Goal: Information Seeking & Learning: Learn about a topic

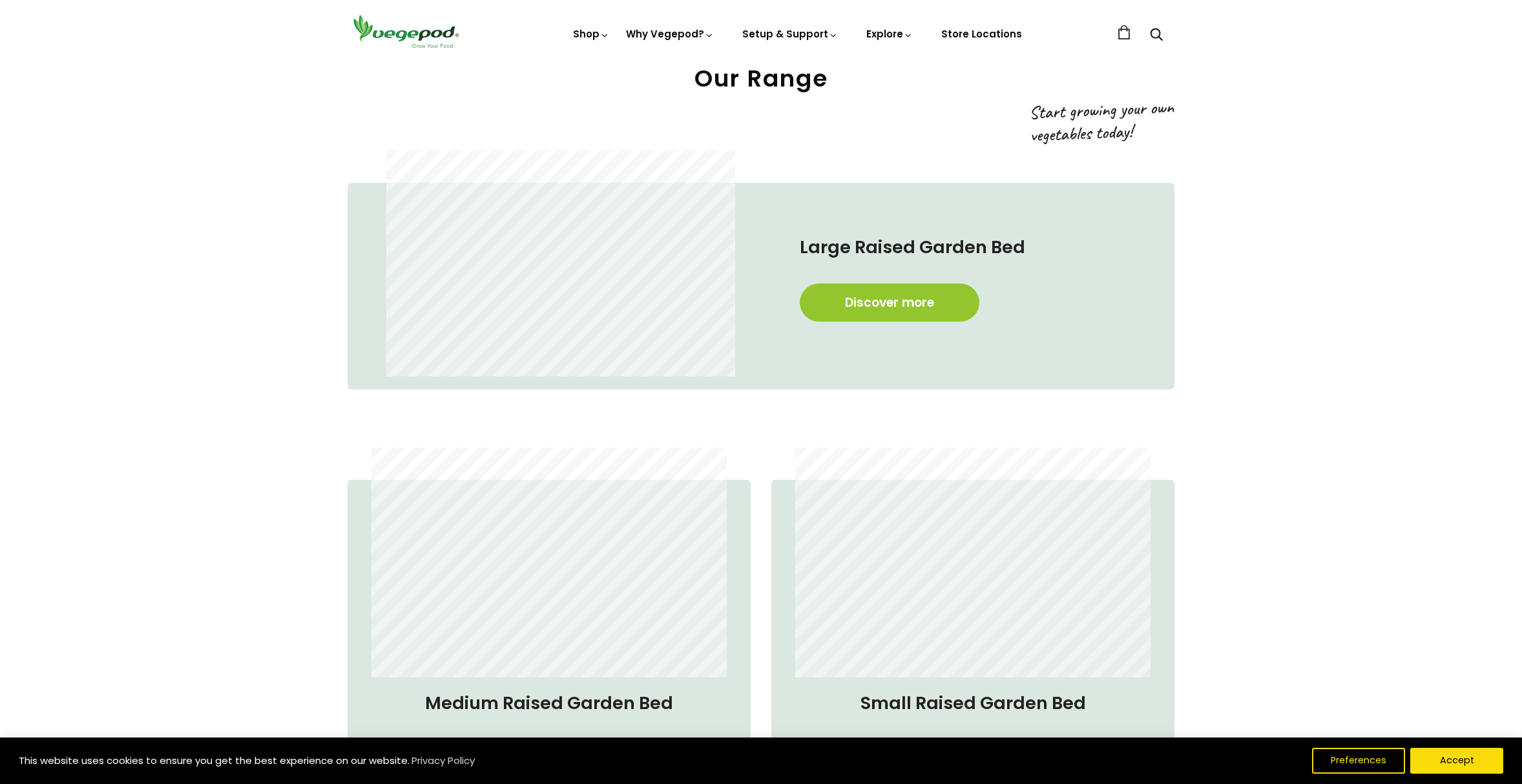
scroll to position [0, 296]
click at [887, 302] on link "Discover more" at bounding box center [890, 302] width 180 height 38
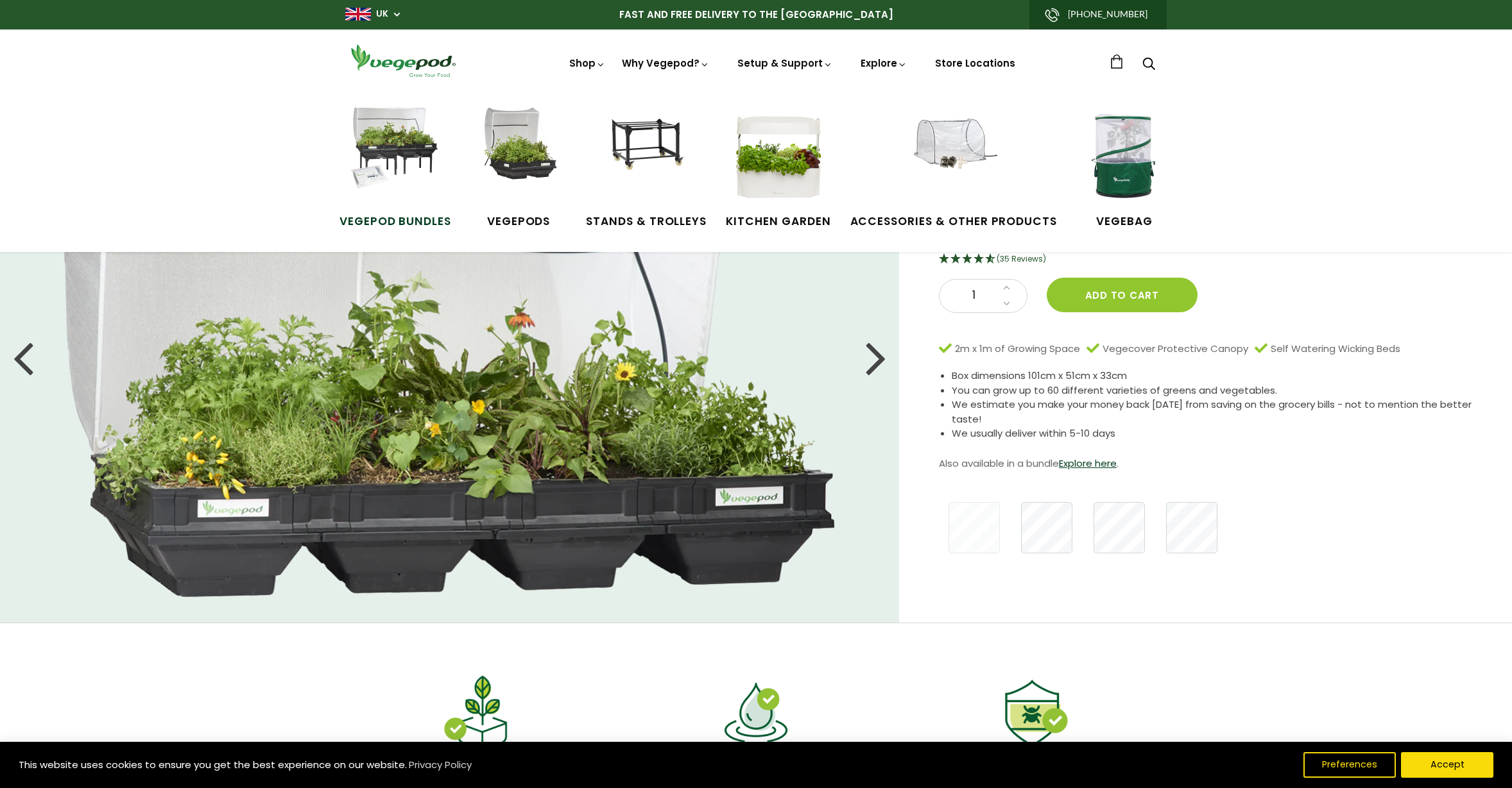
click at [398, 147] on img at bounding box center [395, 155] width 96 height 96
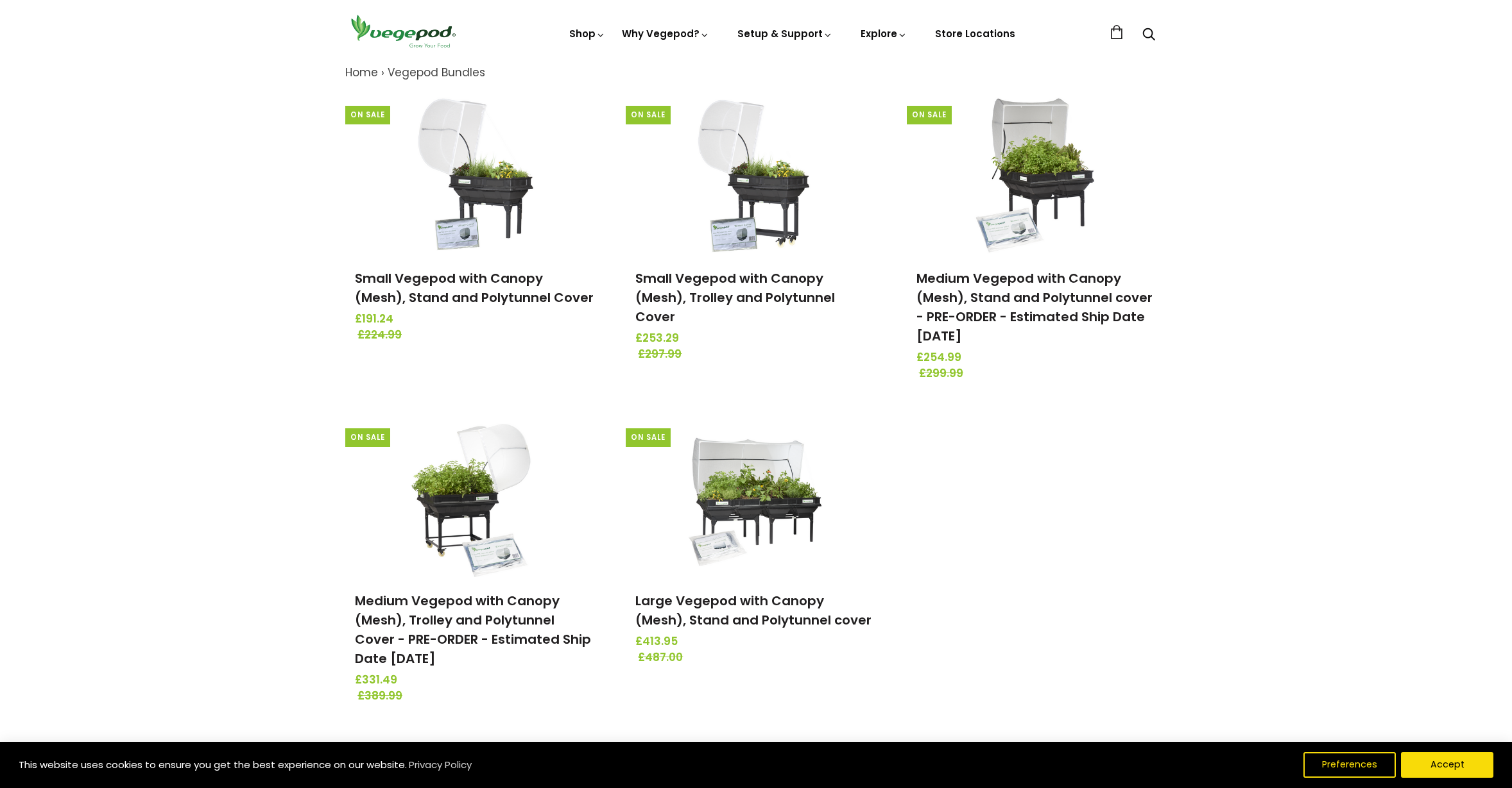
scroll to position [210, 0]
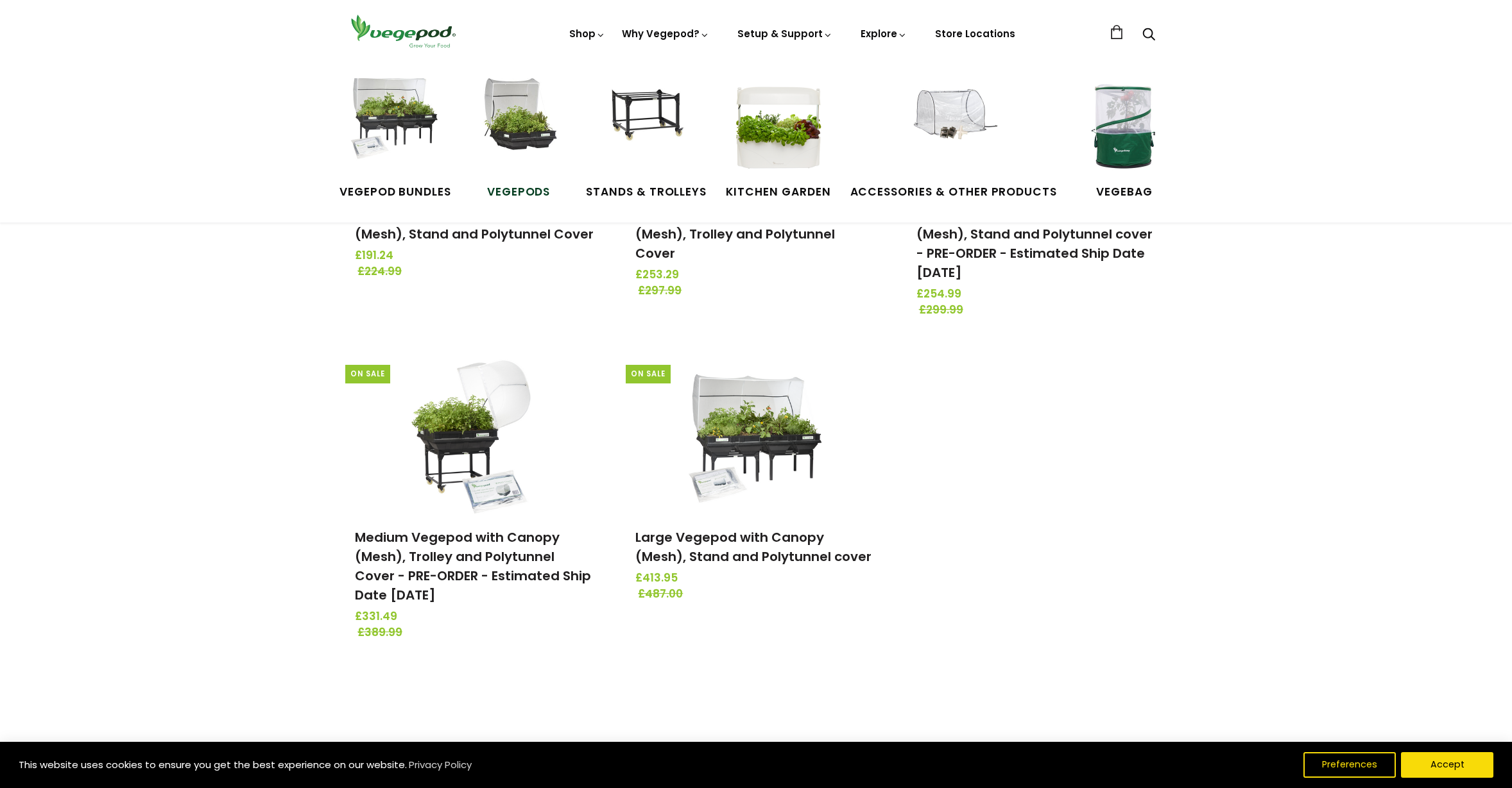
click at [518, 126] on img at bounding box center [518, 126] width 96 height 96
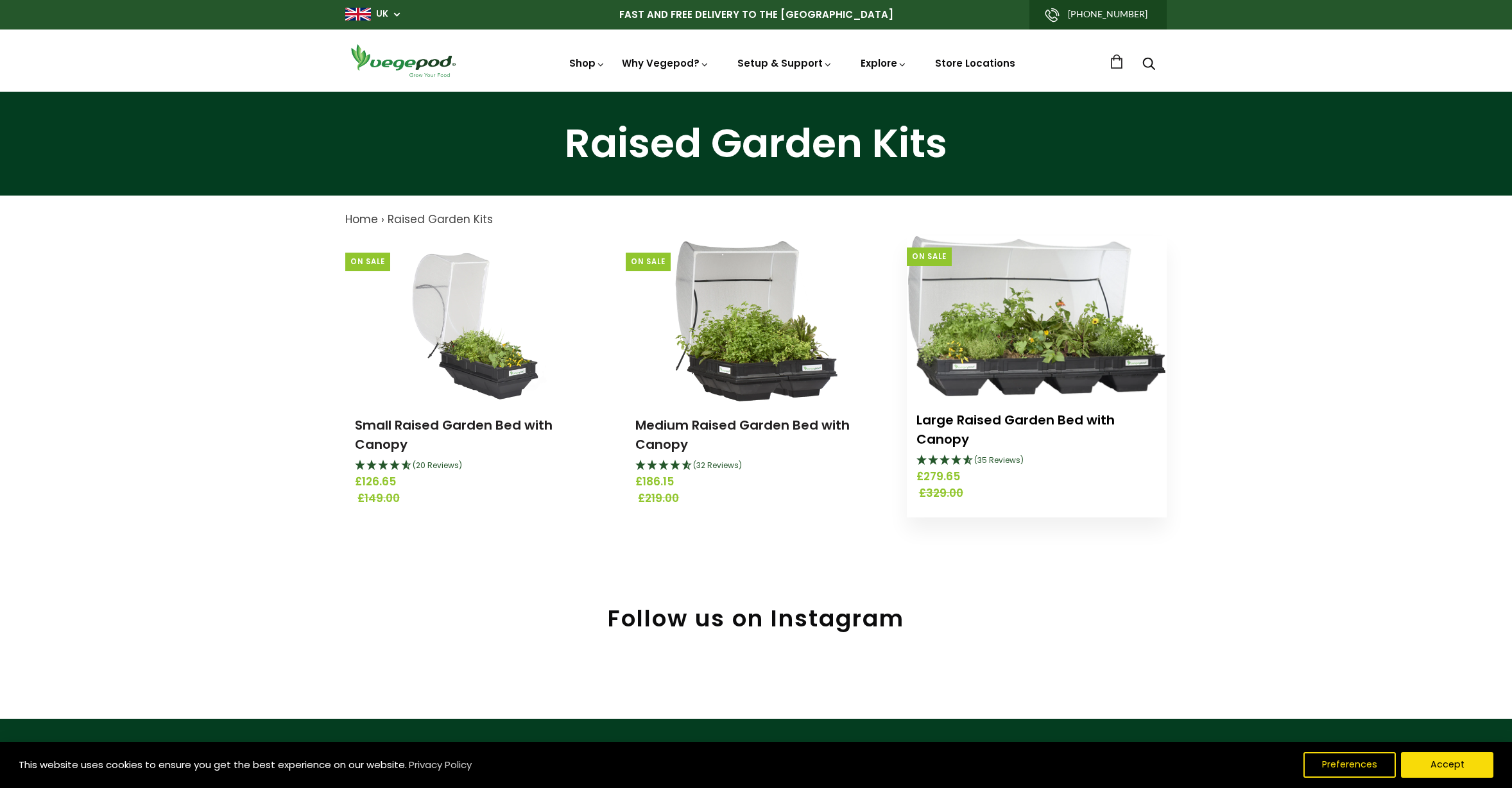
click at [1024, 420] on link "Large Raised Garden Bed with Canopy" at bounding box center [1016, 429] width 199 height 37
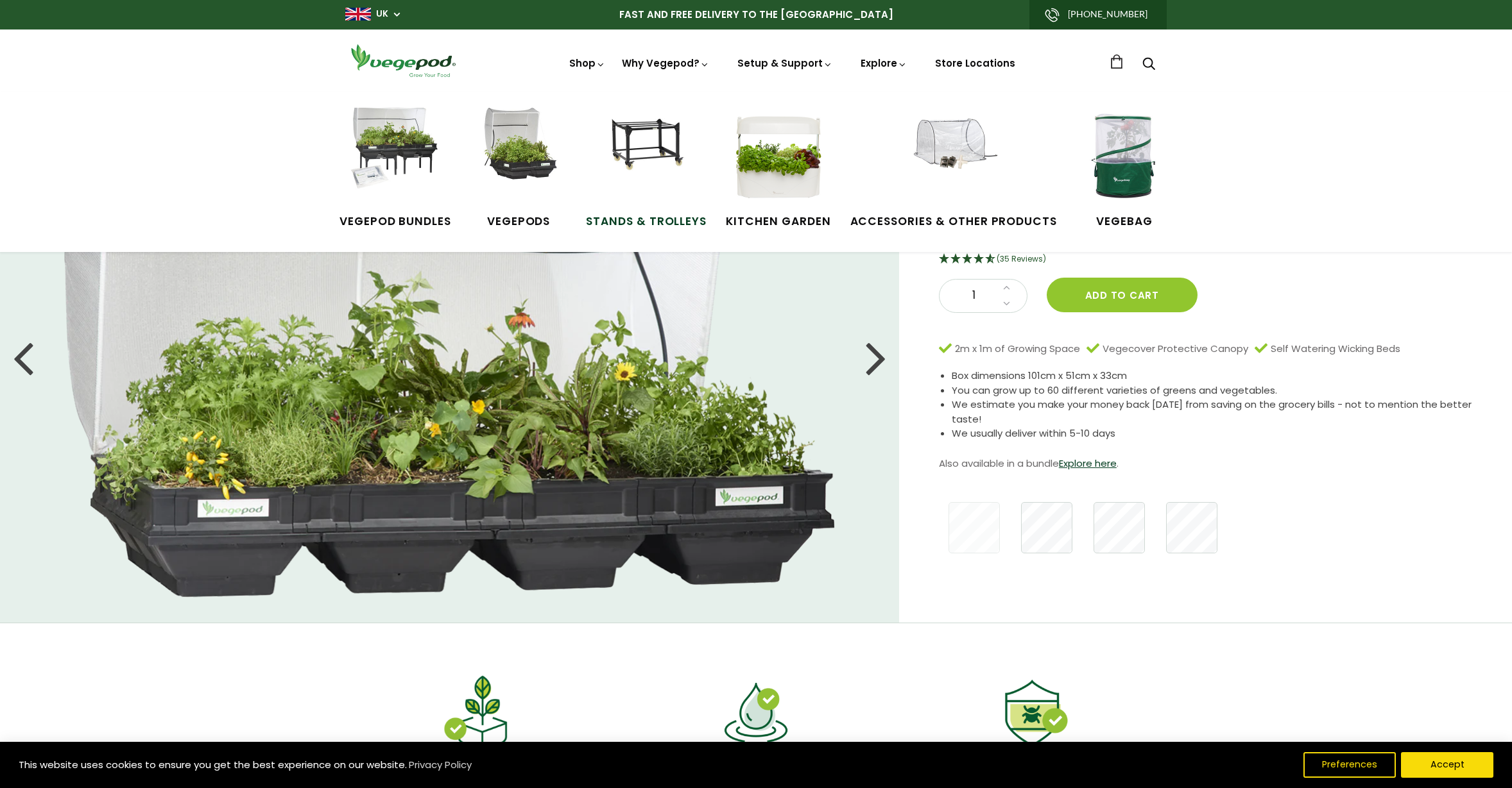
click at [641, 137] on img at bounding box center [646, 155] width 96 height 96
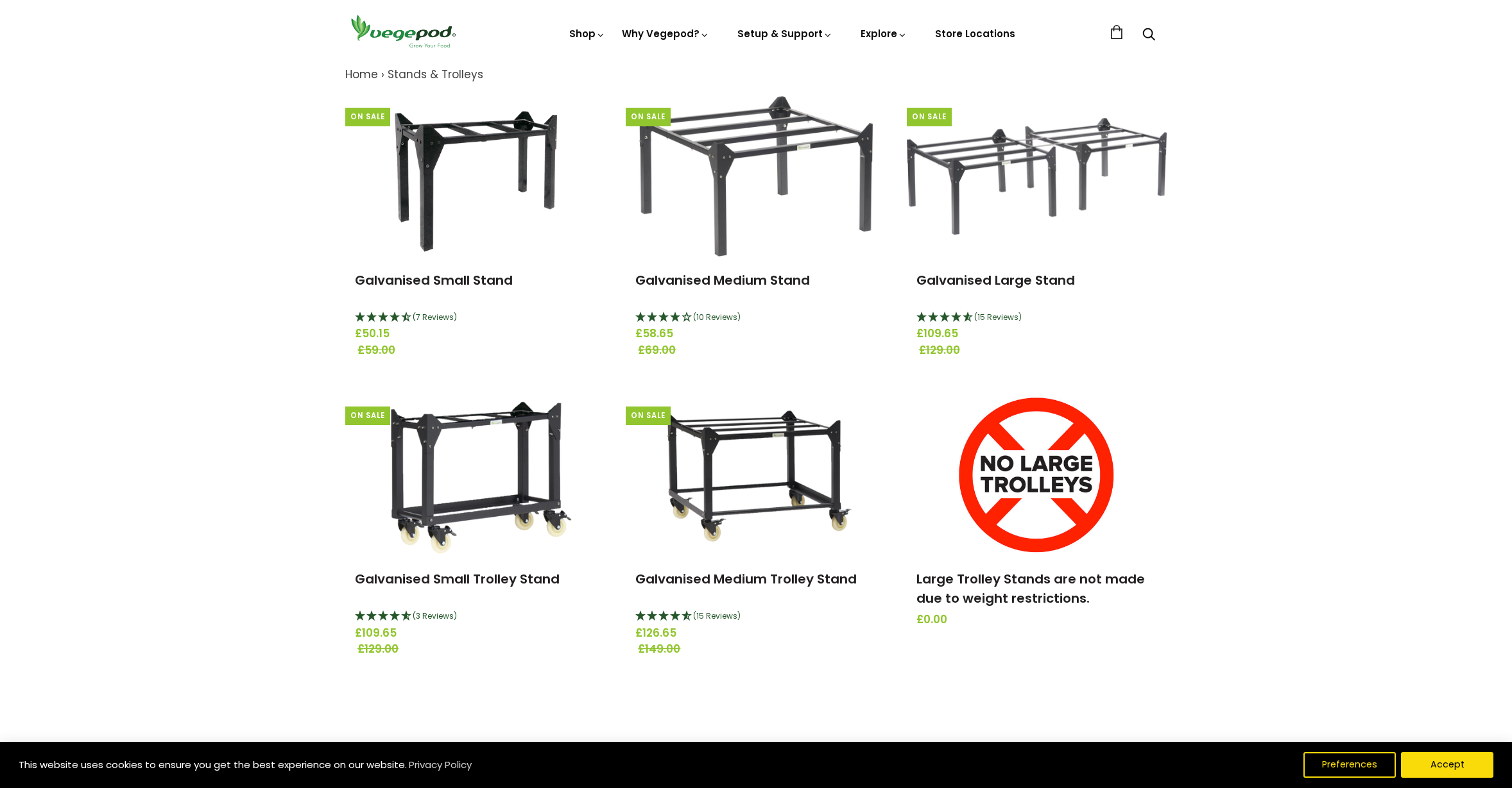
scroll to position [144, 0]
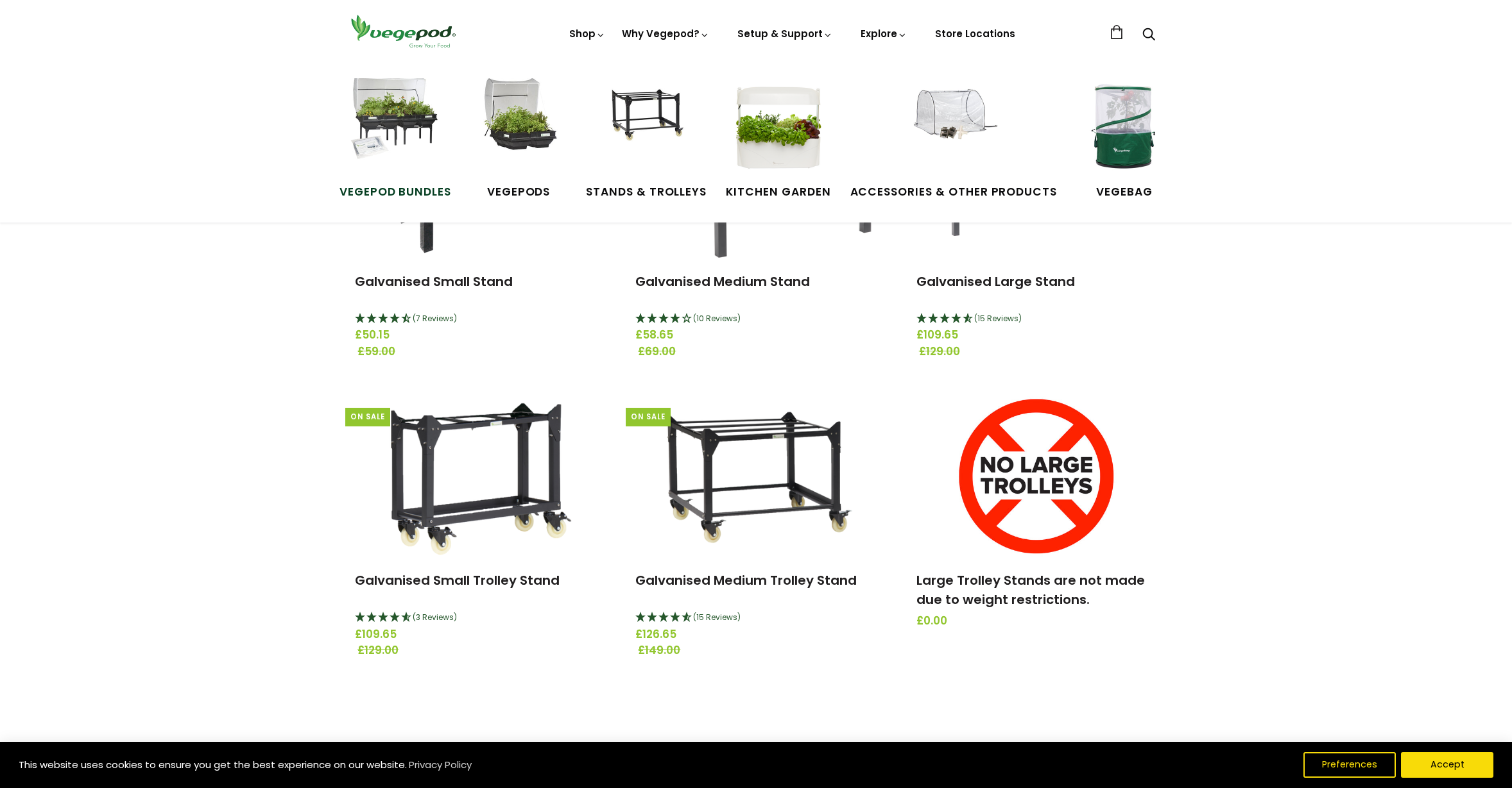
click at [394, 117] on img at bounding box center [395, 126] width 96 height 96
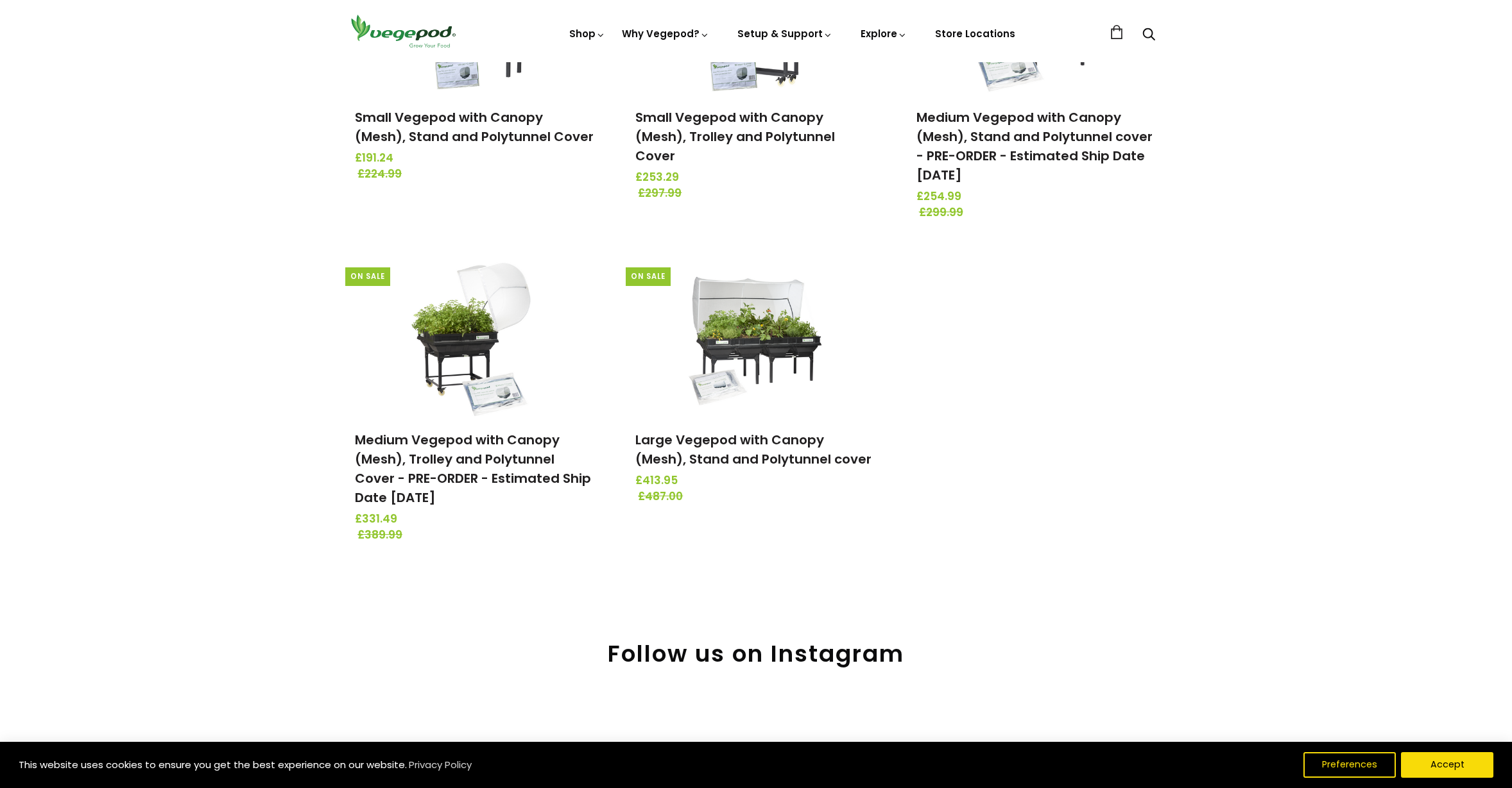
scroll to position [328, 0]
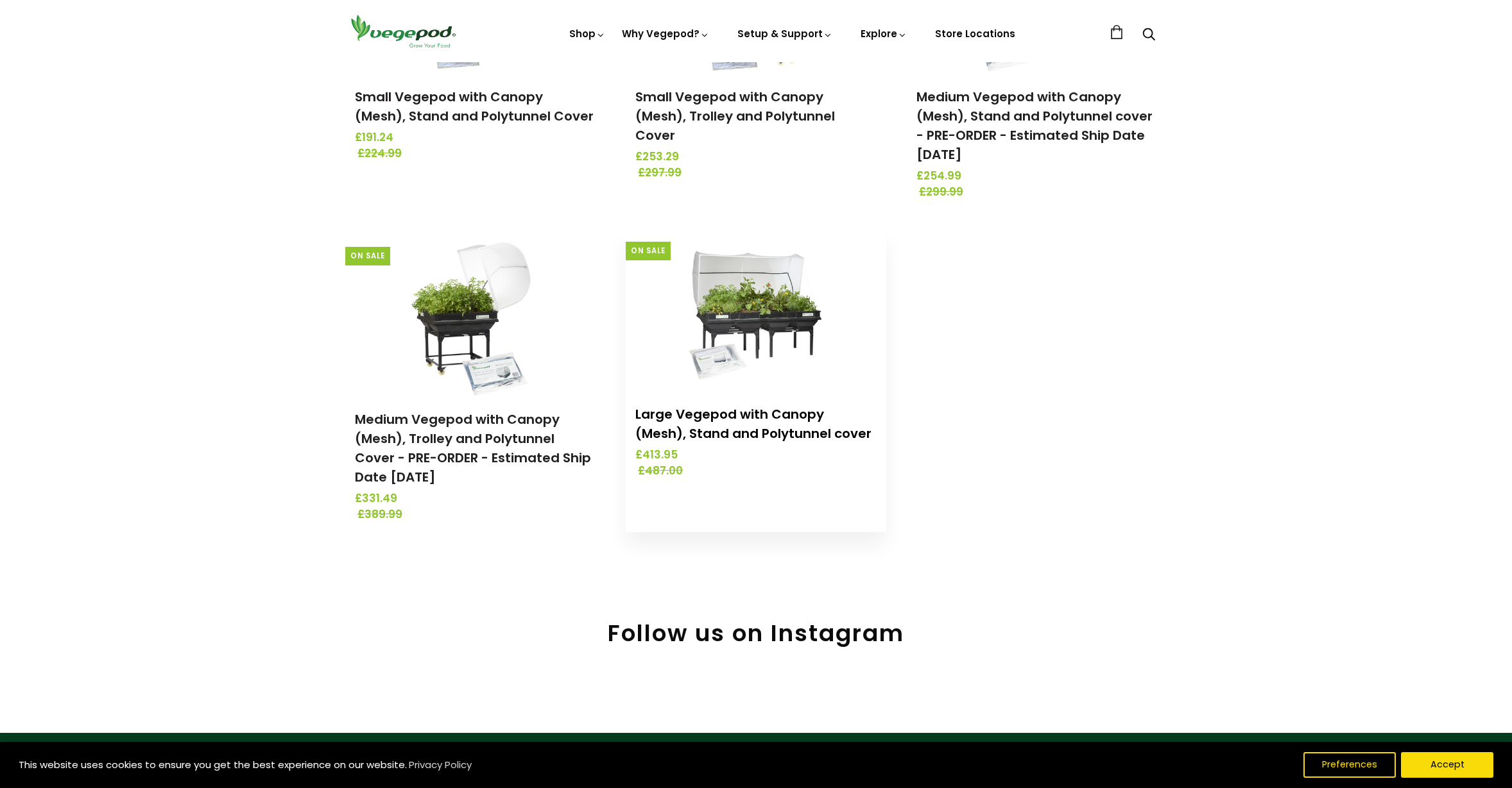
click at [760, 416] on link "Large Vegepod with Canopy (Mesh), Stand and Polytunnel cover" at bounding box center [753, 424] width 236 height 37
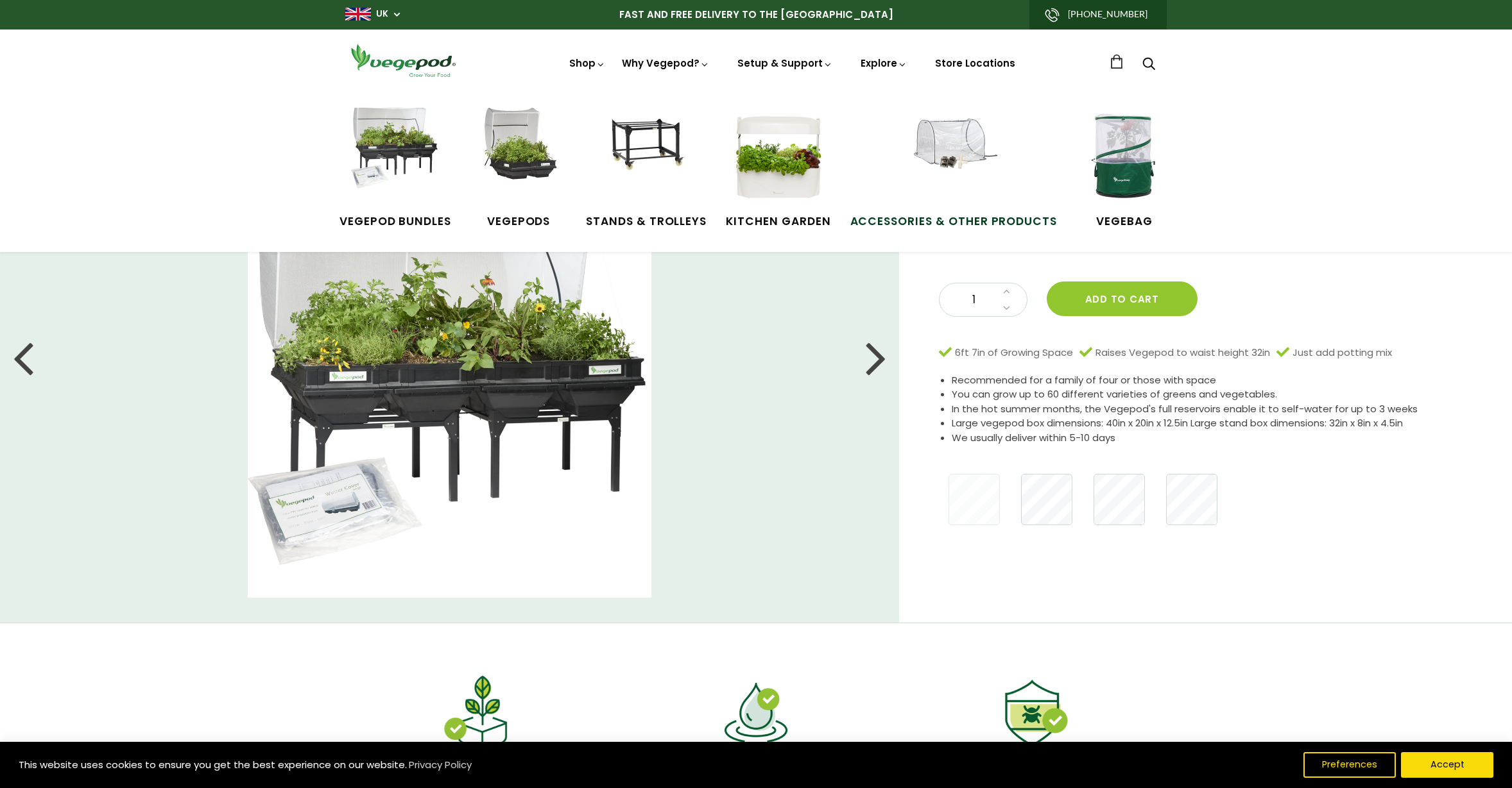
click at [963, 157] on img at bounding box center [953, 155] width 96 height 96
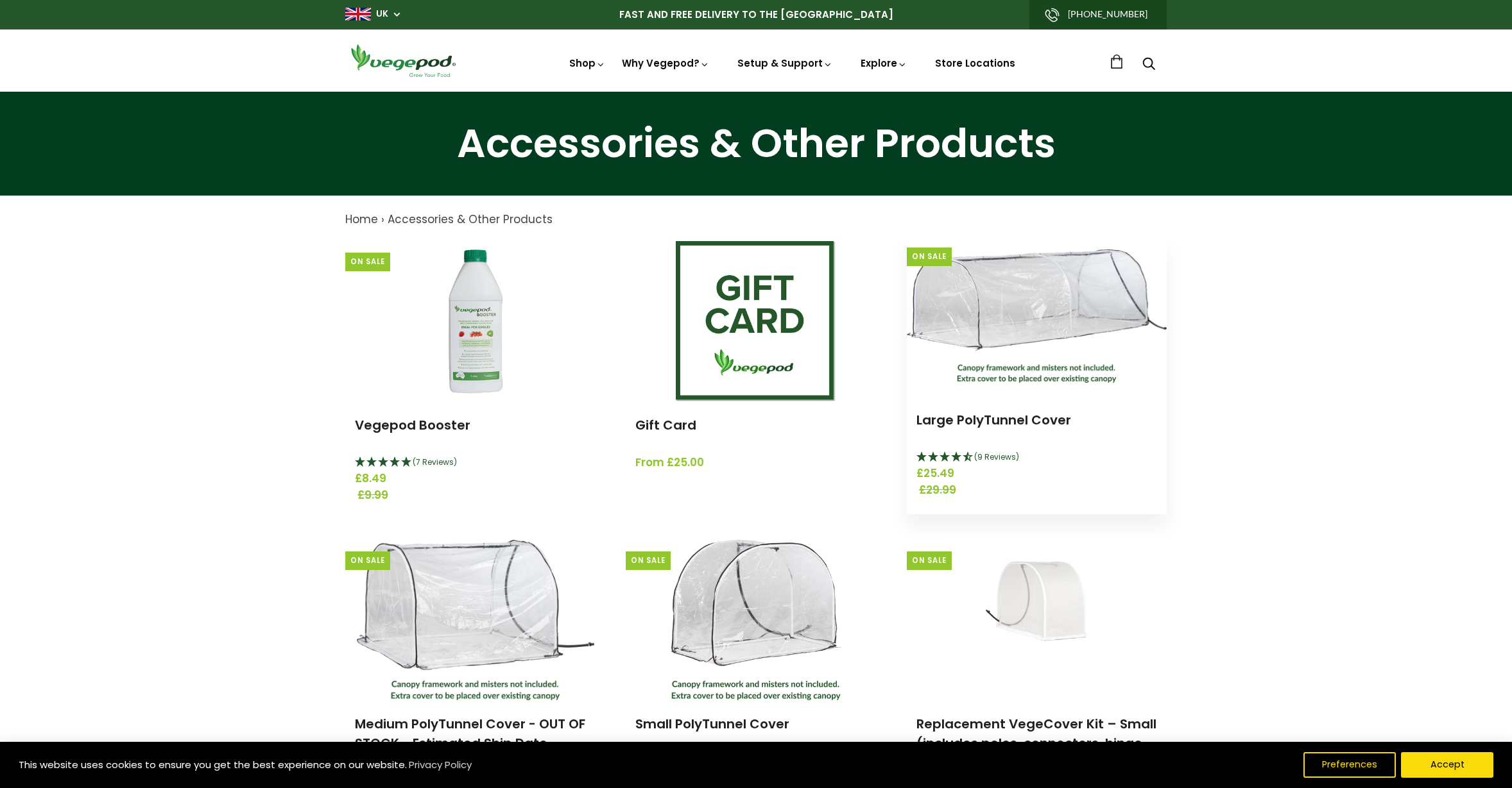
click at [1063, 374] on img at bounding box center [1037, 316] width 260 height 134
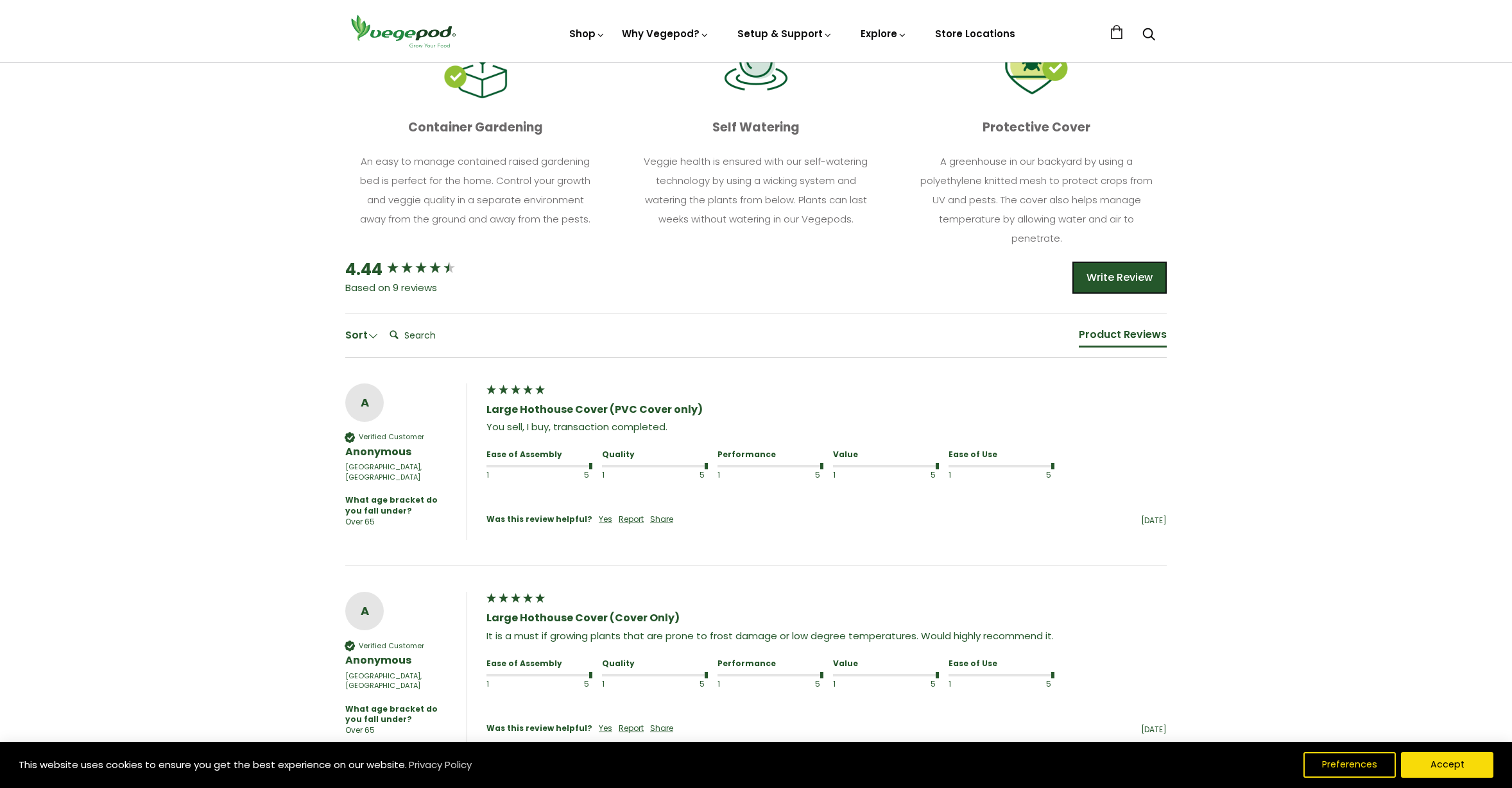
scroll to position [623, 0]
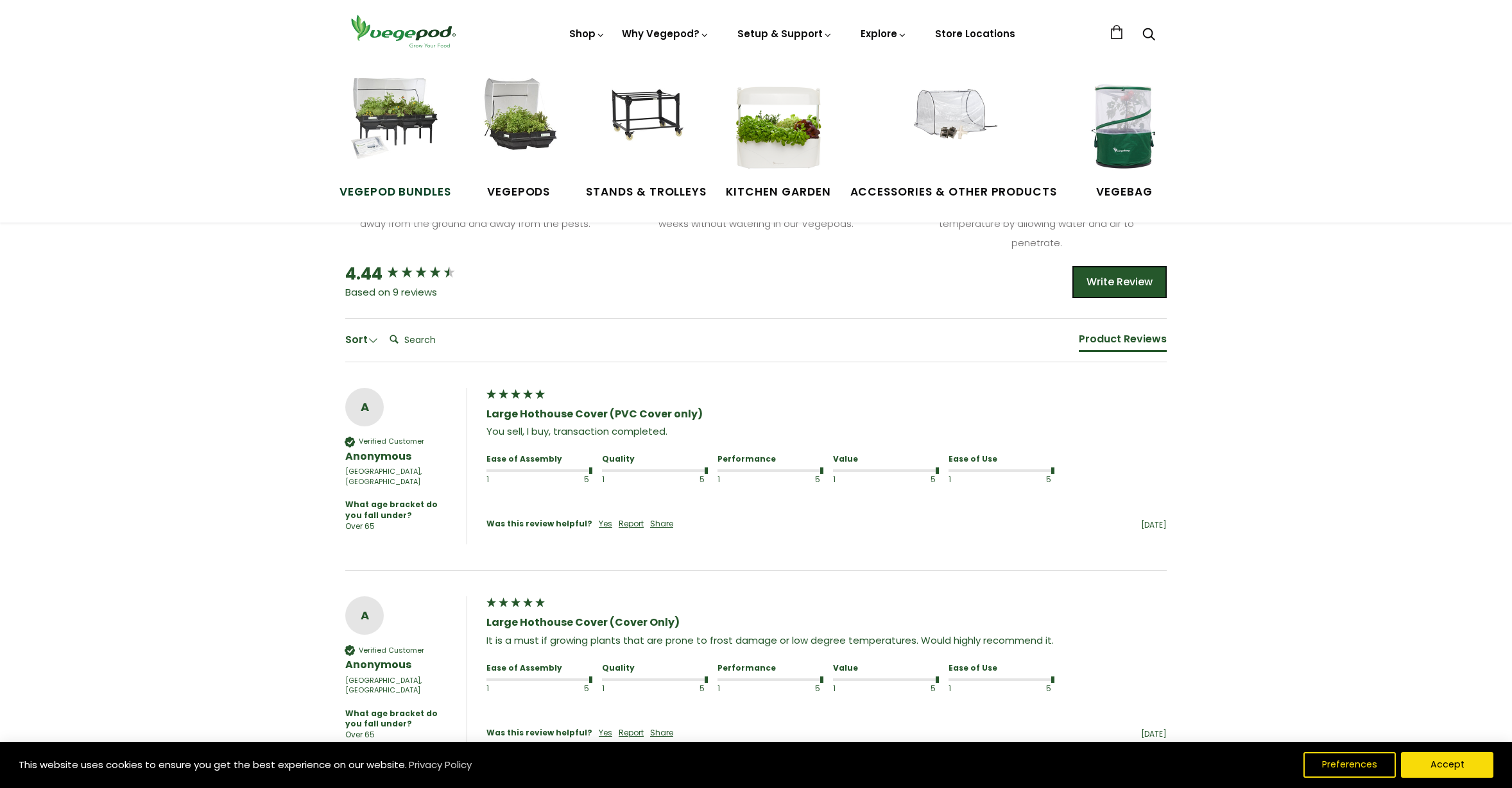
click at [411, 112] on img at bounding box center [395, 126] width 96 height 96
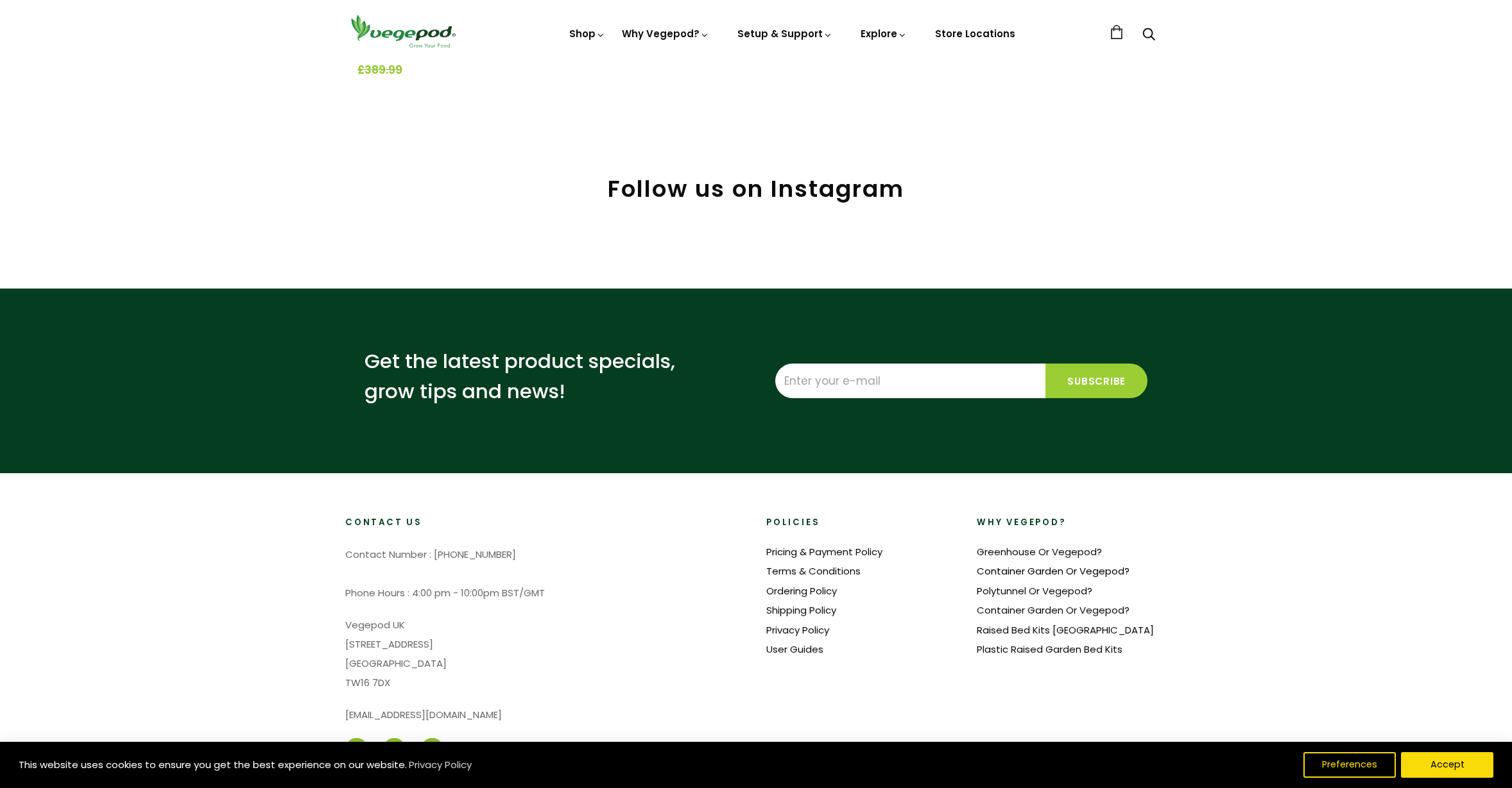
scroll to position [775, 0]
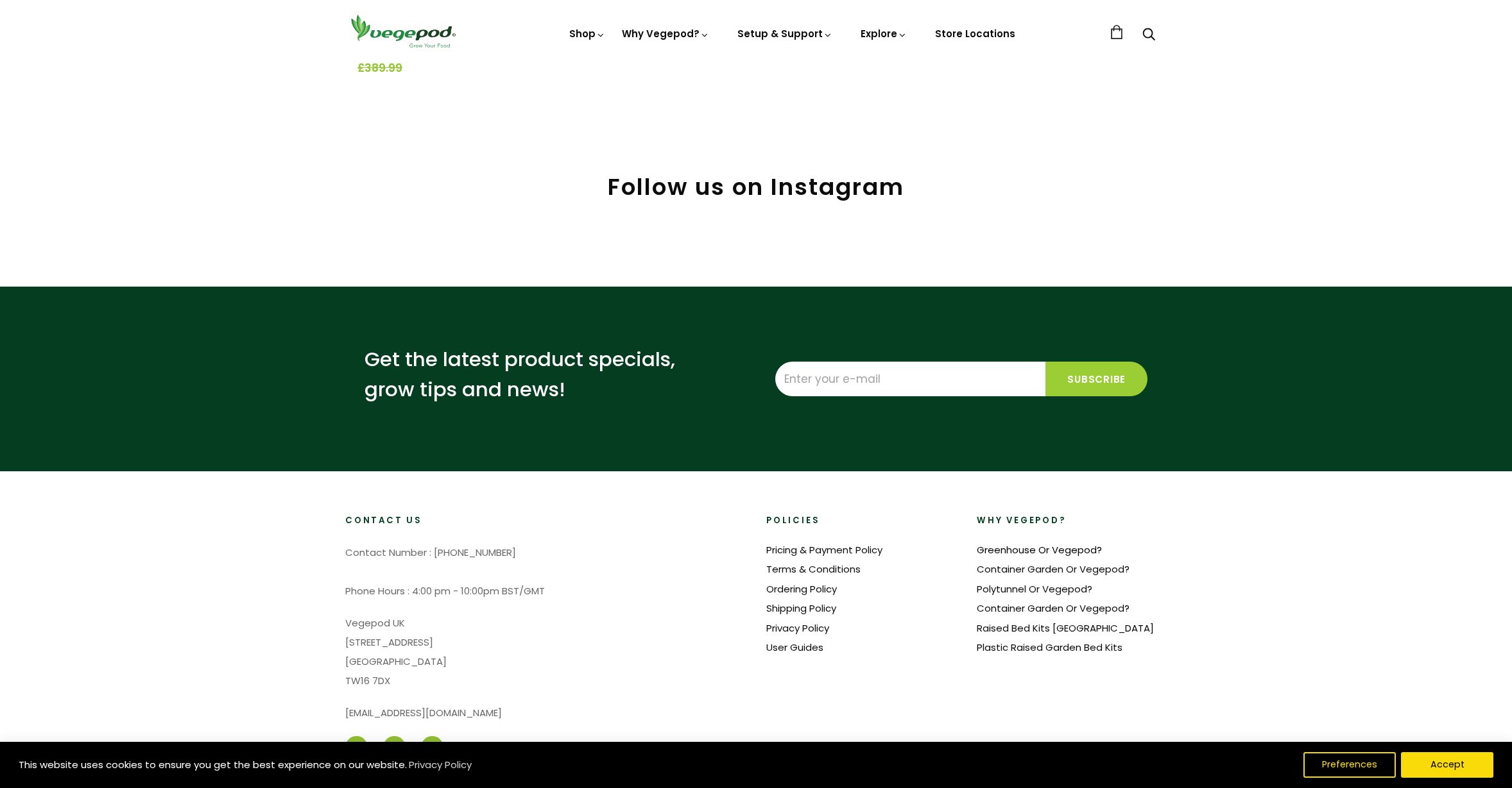
click at [1080, 549] on link "Greenhouse Or Vegepod?" at bounding box center [1039, 550] width 125 height 13
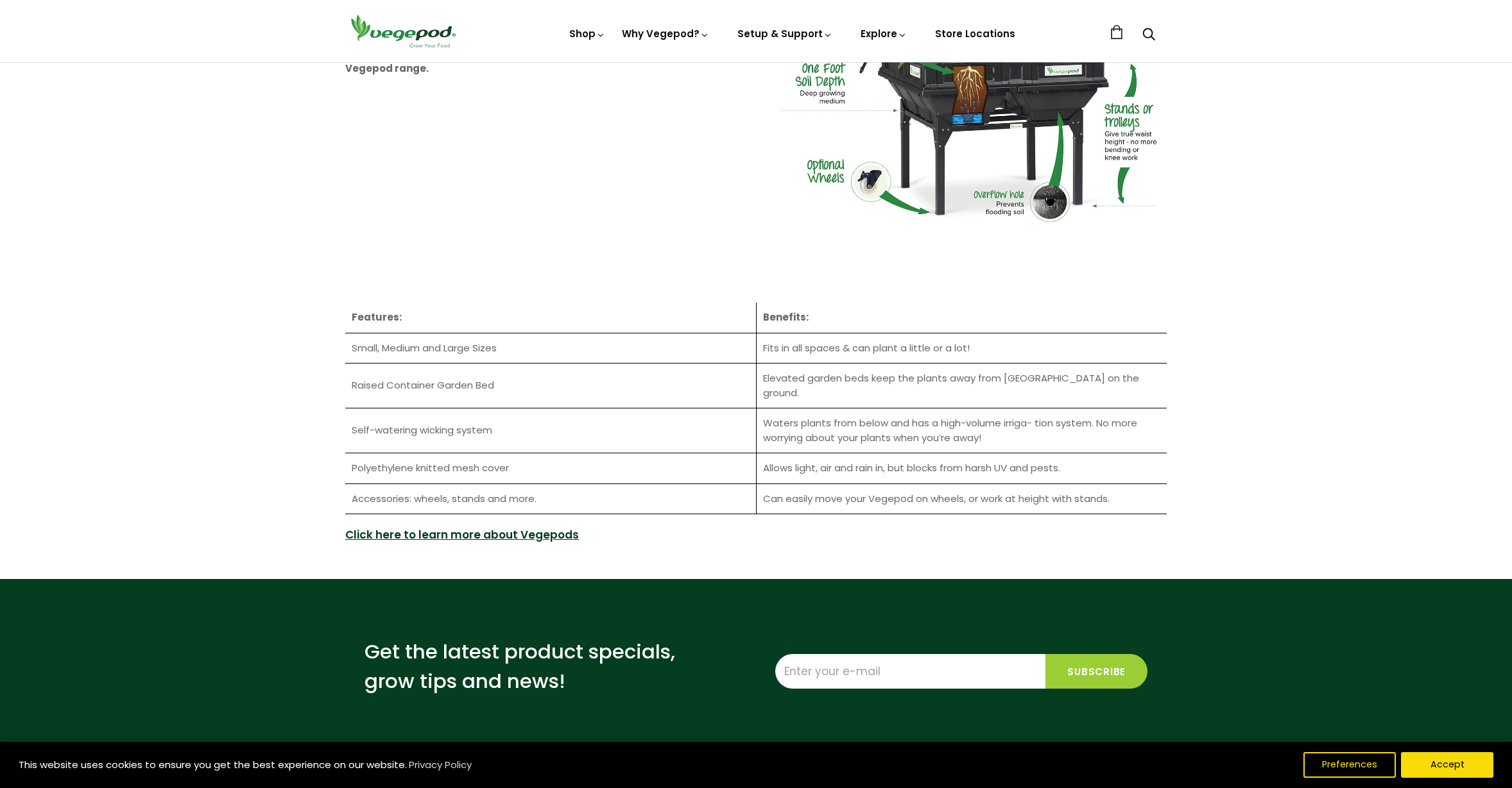
scroll to position [1583, 0]
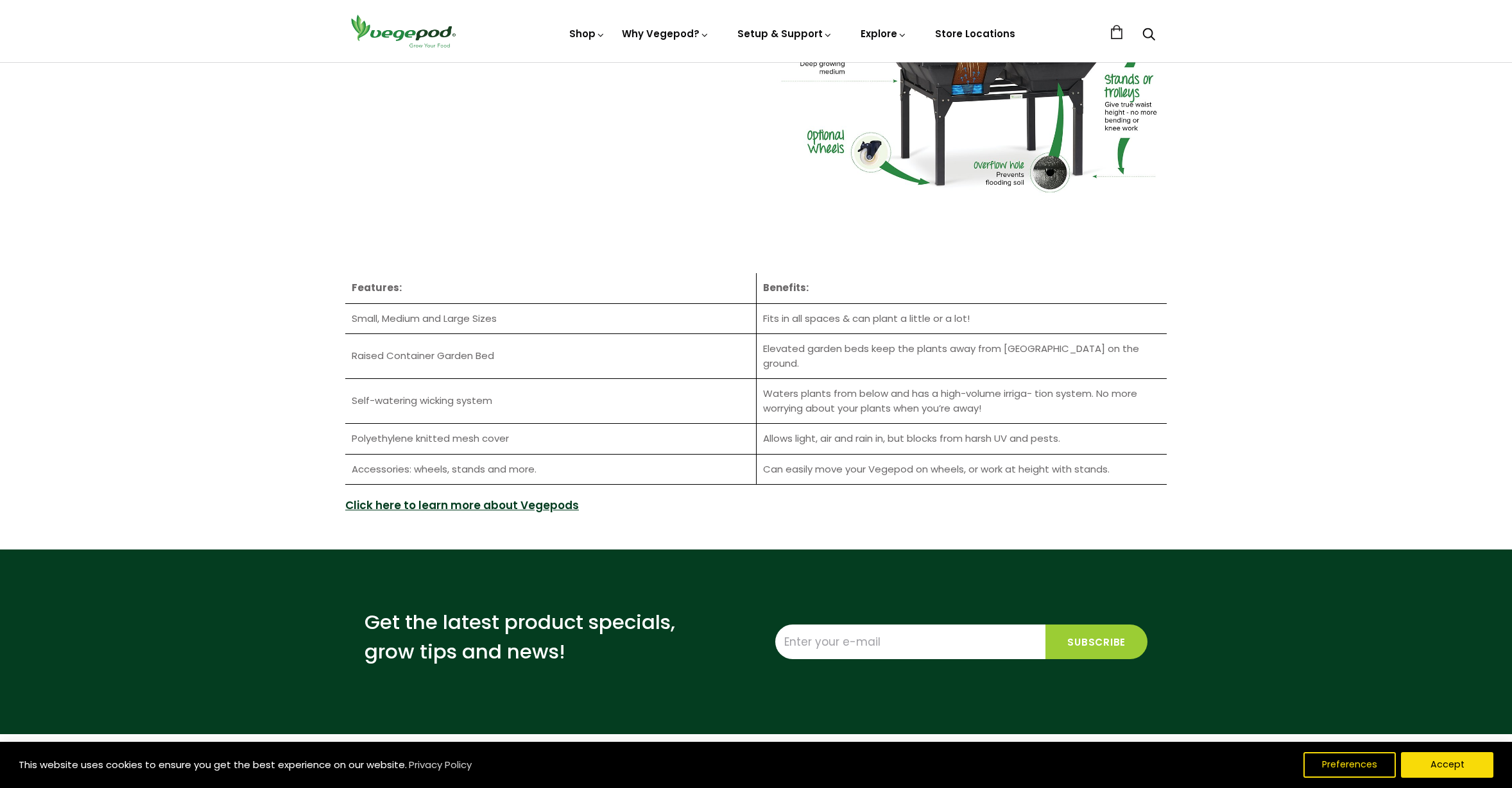
click at [494, 498] on link "Click here to learn more about Vegepods" at bounding box center [462, 505] width 234 height 17
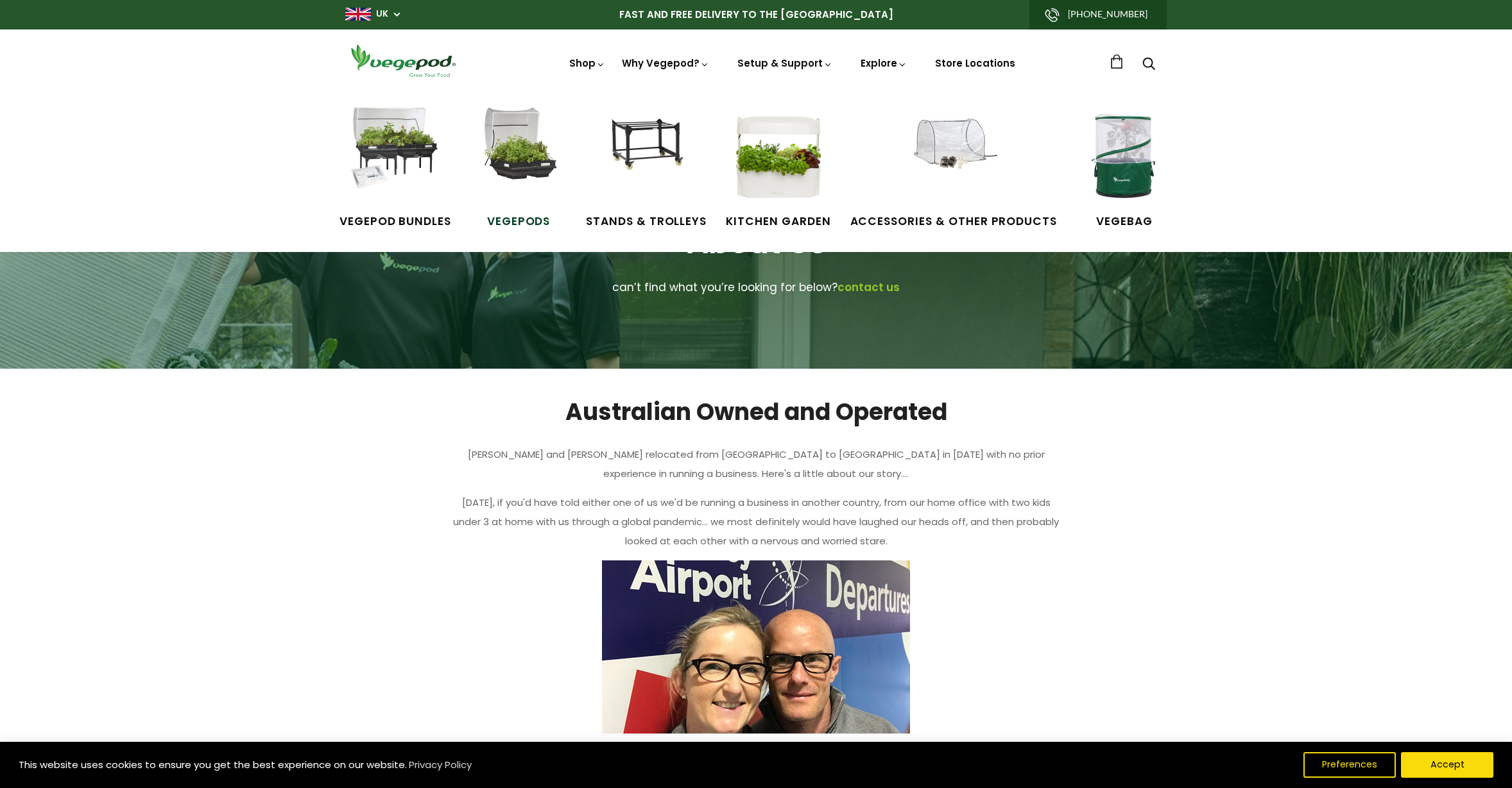
click at [523, 143] on img at bounding box center [518, 155] width 96 height 96
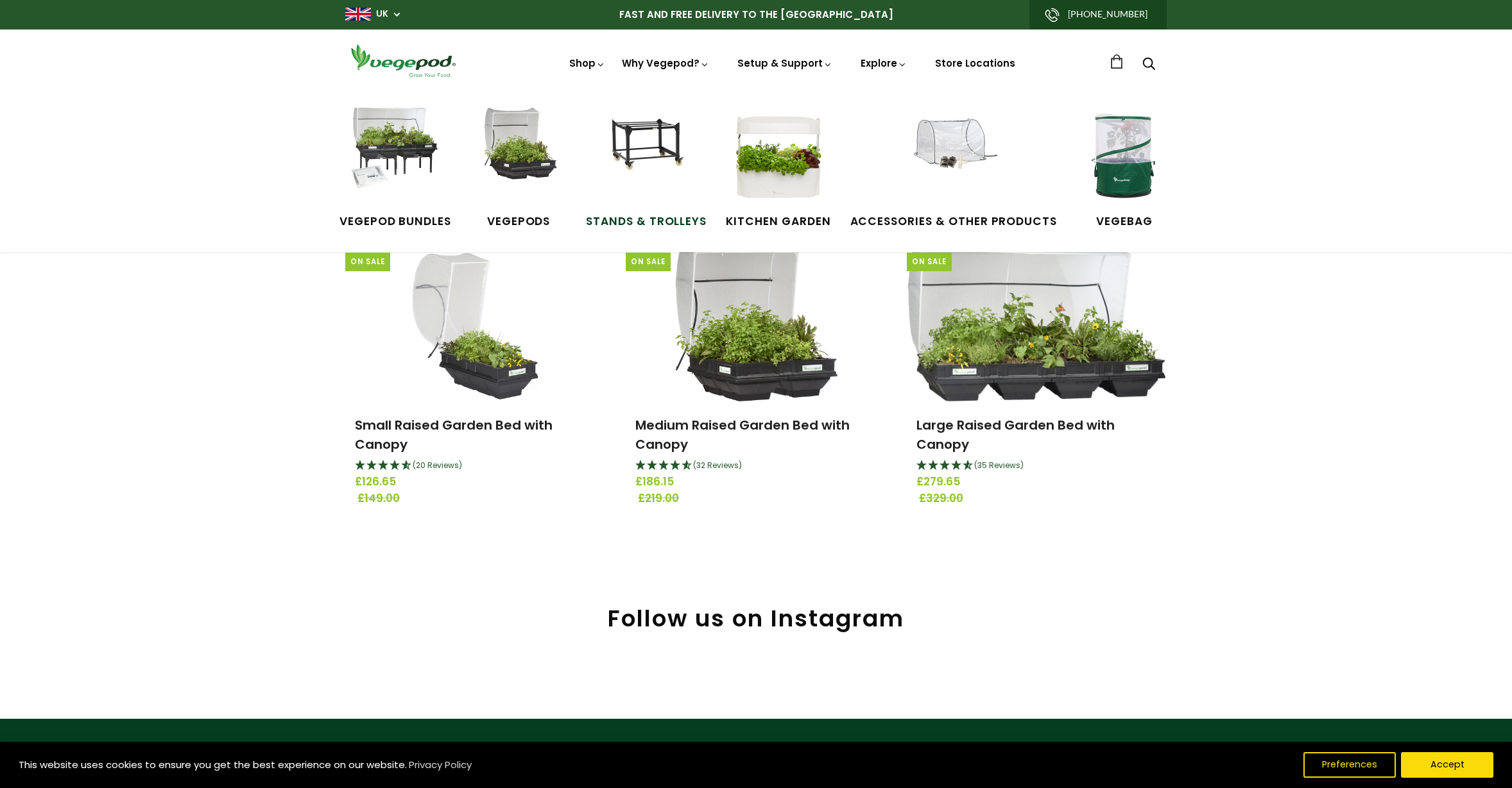
click at [649, 144] on img at bounding box center [646, 155] width 96 height 96
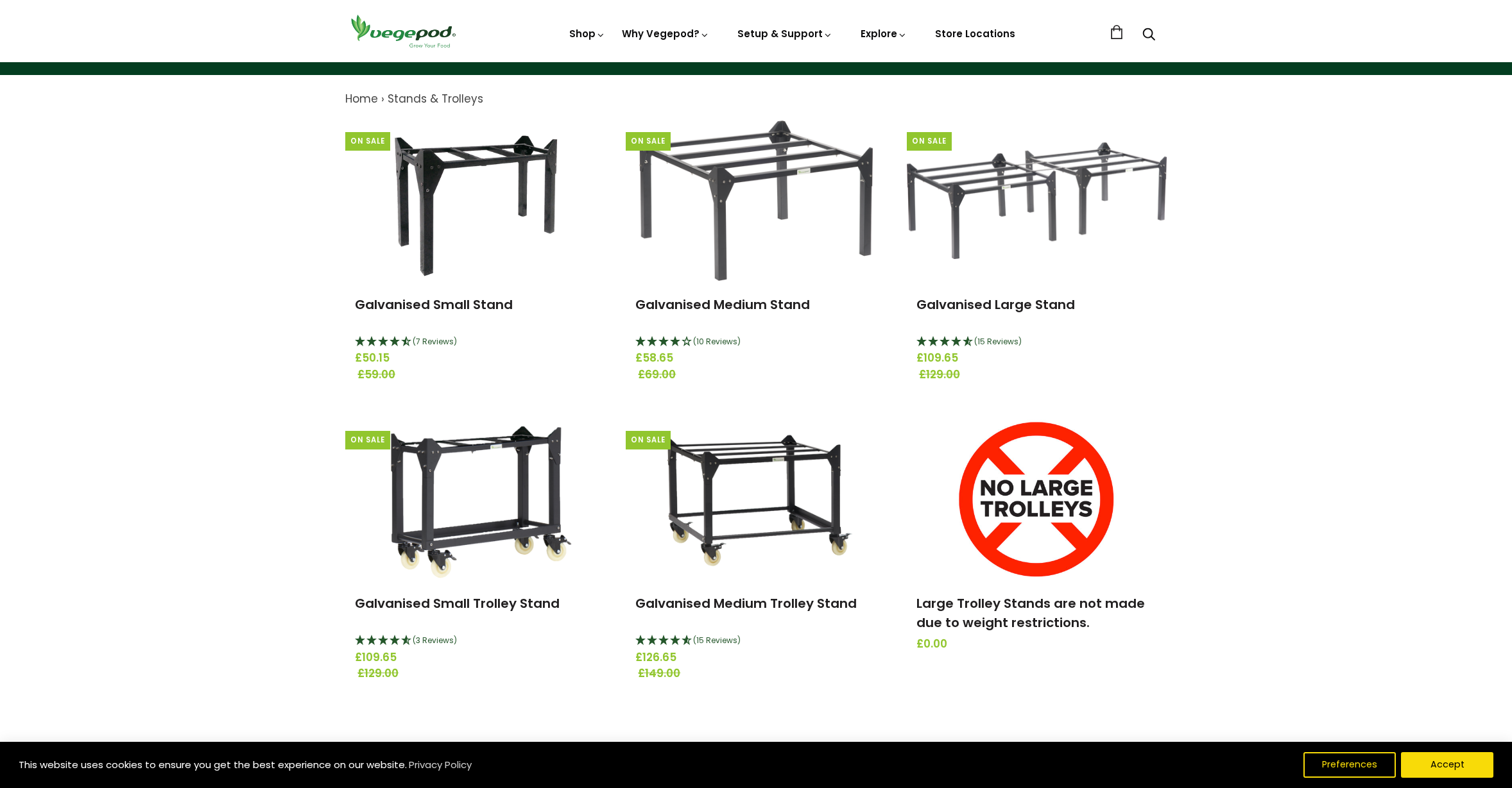
scroll to position [108, 0]
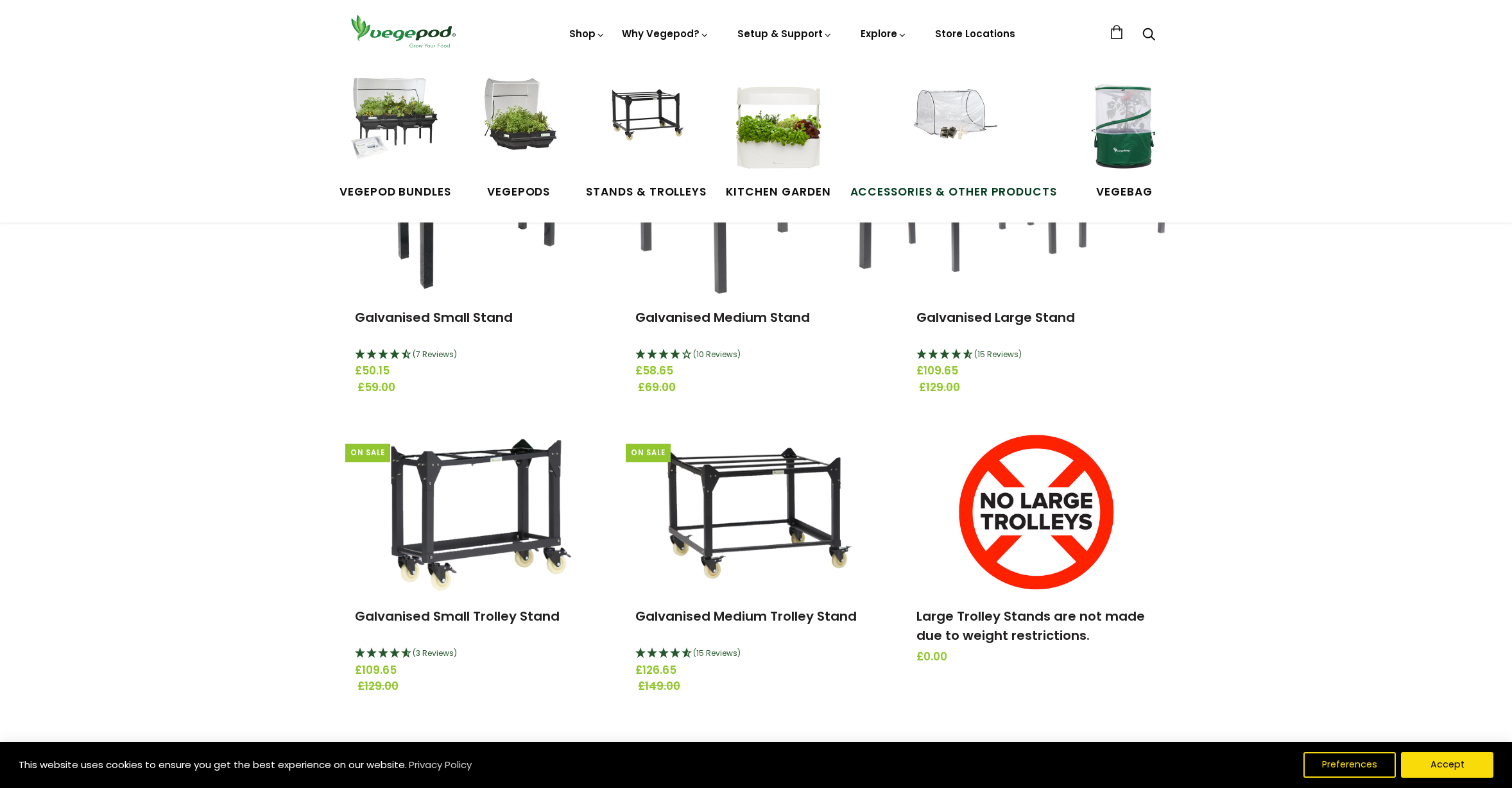
click at [950, 124] on img at bounding box center [953, 126] width 96 height 96
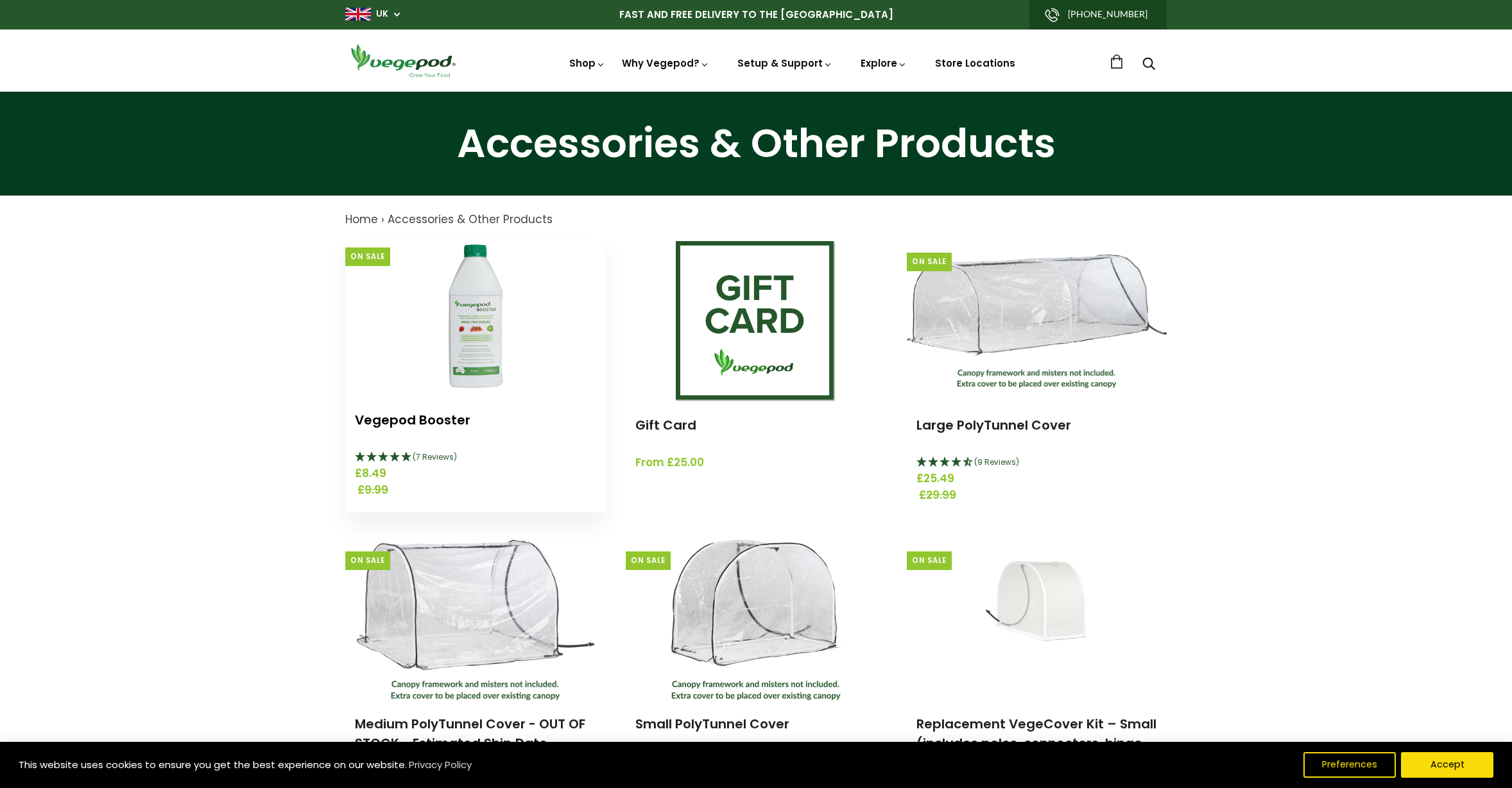
click at [387, 421] on link "Vegepod Booster" at bounding box center [412, 419] width 116 height 18
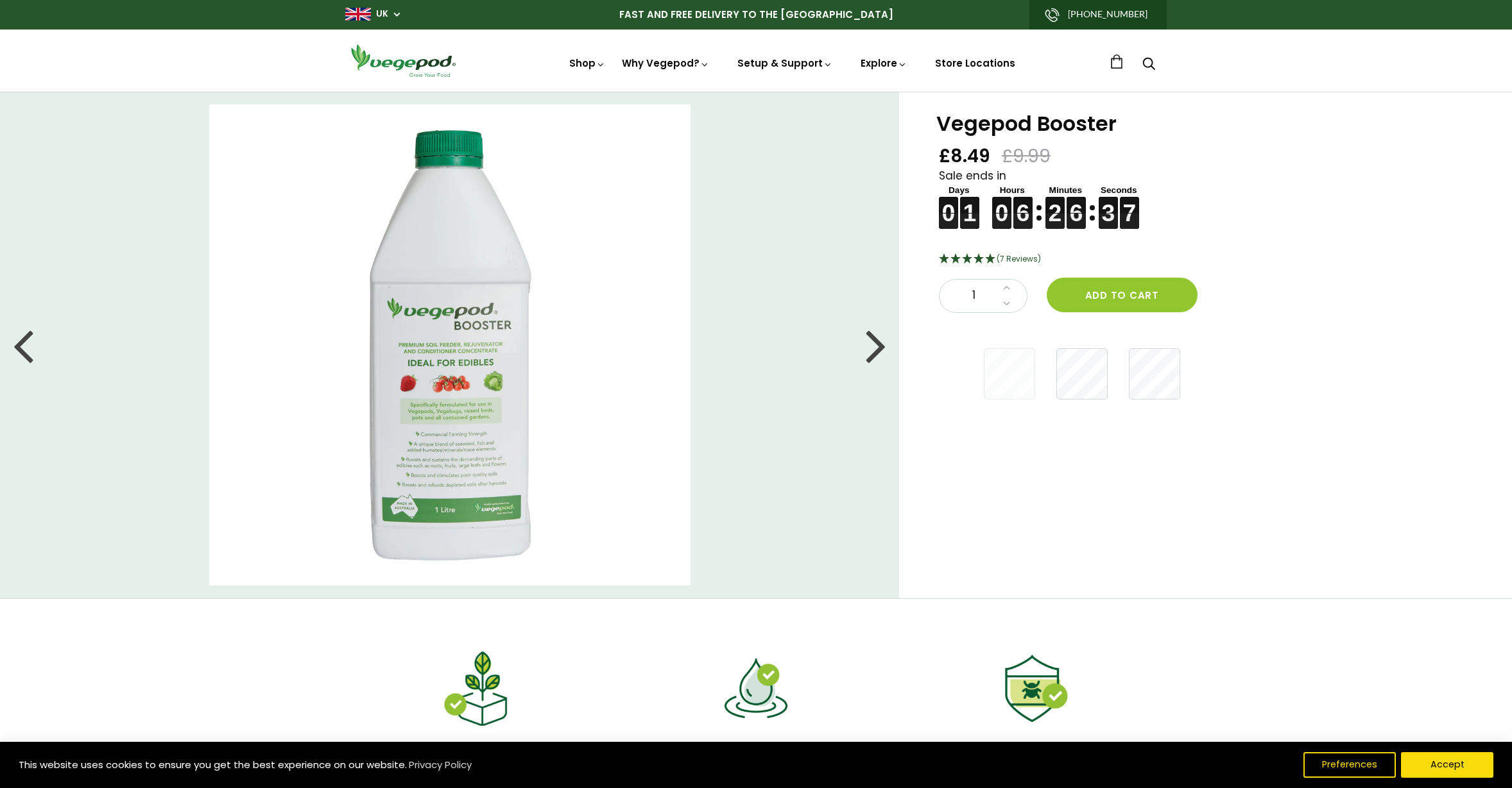
click at [443, 408] on img at bounding box center [449, 345] width 481 height 481
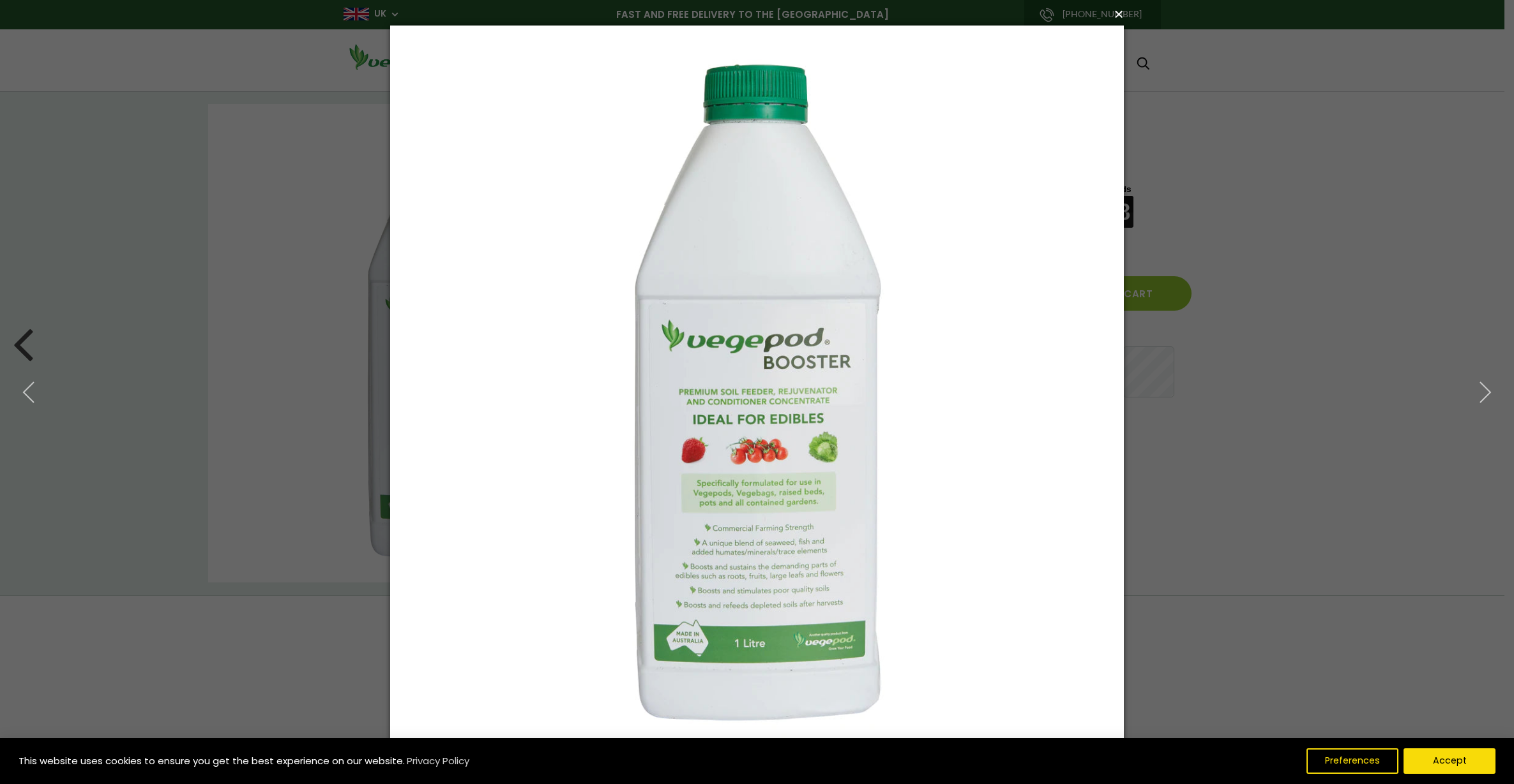
click at [1119, 16] on button "×" at bounding box center [761, 14] width 734 height 28
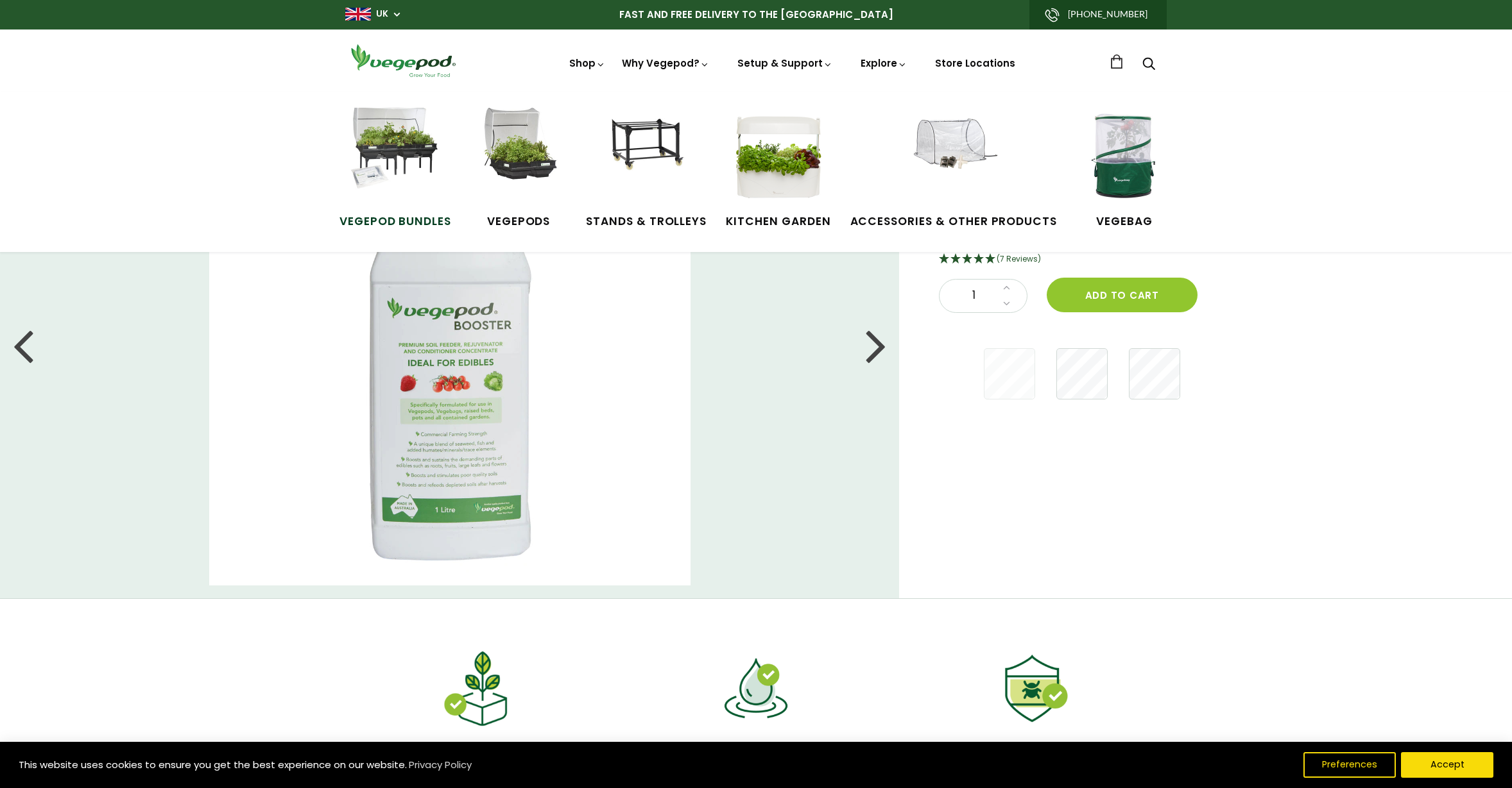
click at [416, 144] on img at bounding box center [395, 155] width 96 height 96
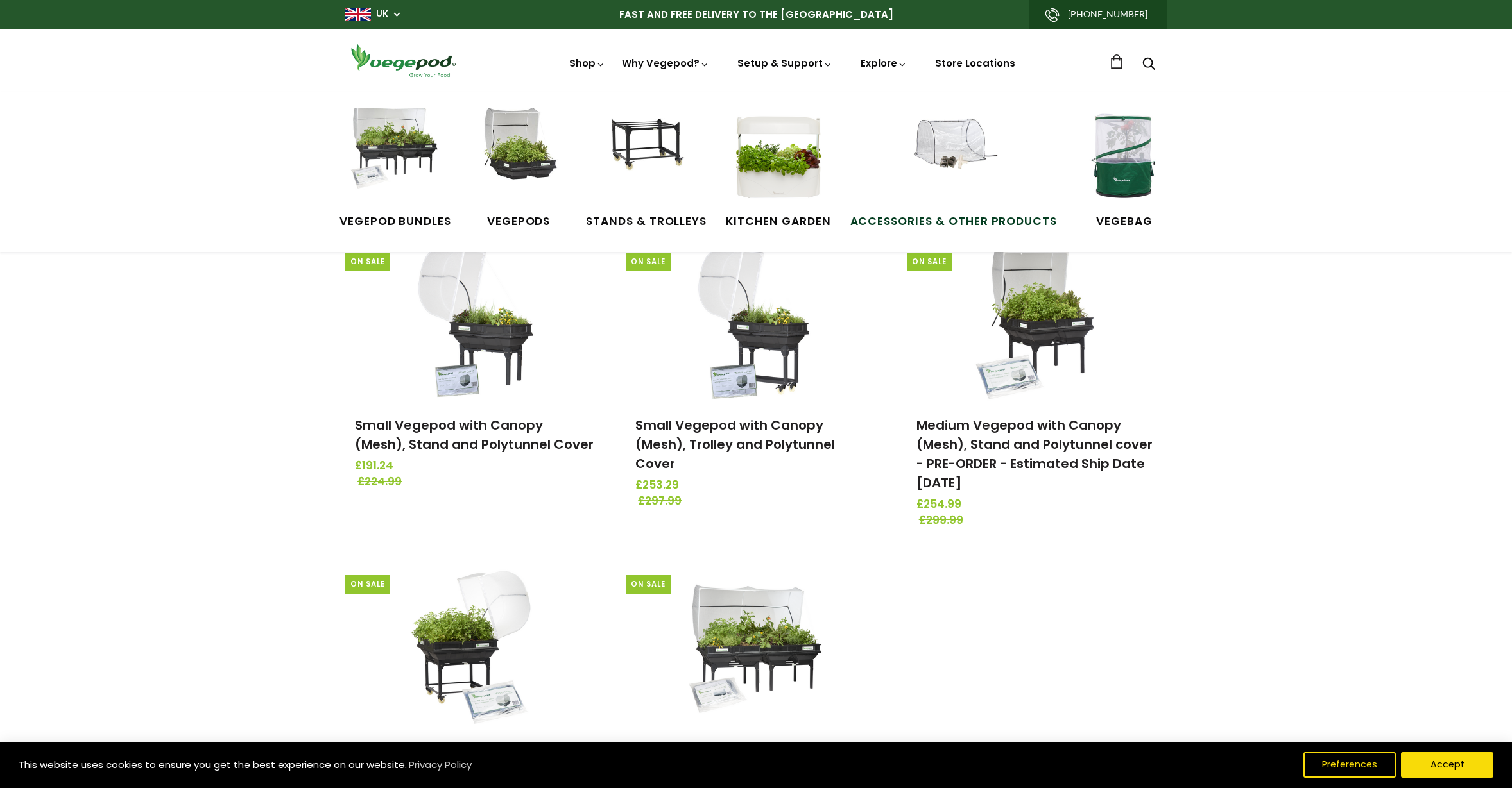
click at [959, 152] on img at bounding box center [953, 155] width 96 height 96
